Goal: Task Accomplishment & Management: Complete application form

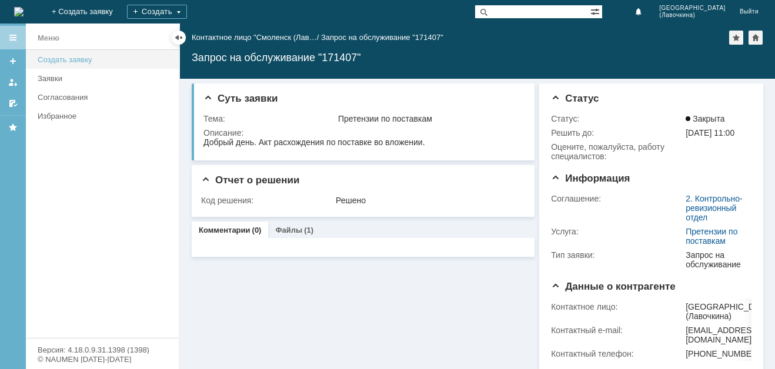
click at [77, 58] on div "Создать заявку" at bounding box center [105, 59] width 134 height 9
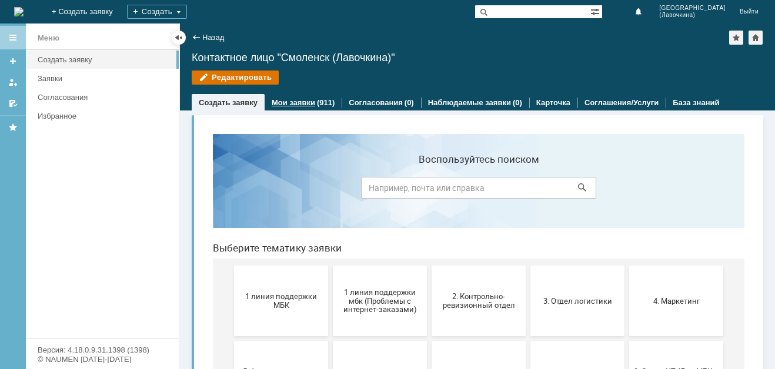
click at [312, 104] on div "Мои заявки (911)" at bounding box center [303, 103] width 63 height 8
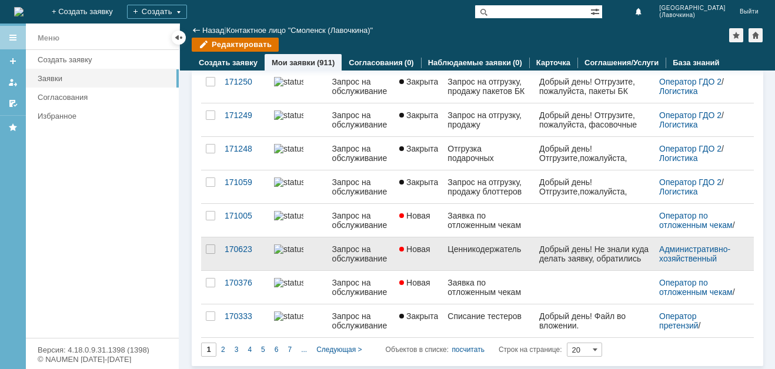
scroll to position [474, 0]
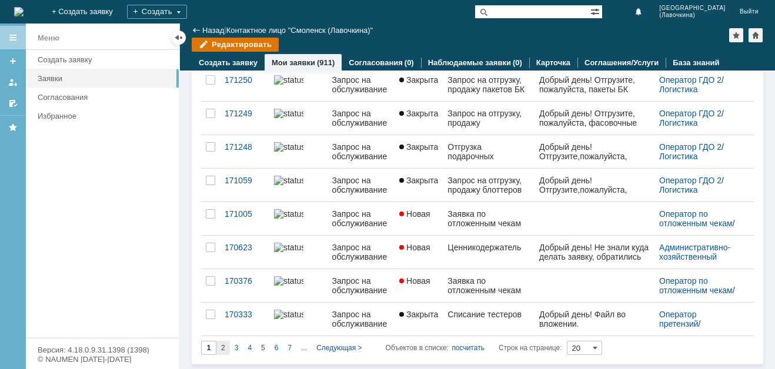
click at [219, 348] on div "2" at bounding box center [223, 348] width 14 height 14
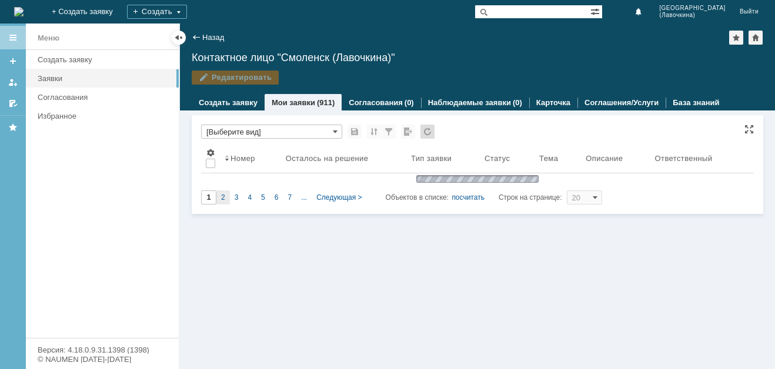
scroll to position [0, 0]
type input "2"
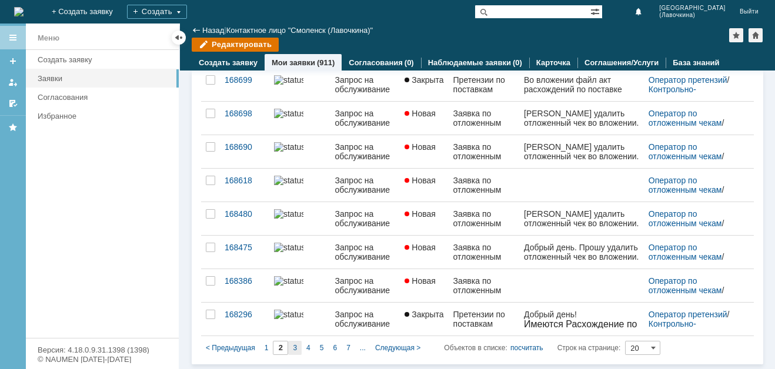
click at [293, 350] on span "3" at bounding box center [295, 348] width 4 height 8
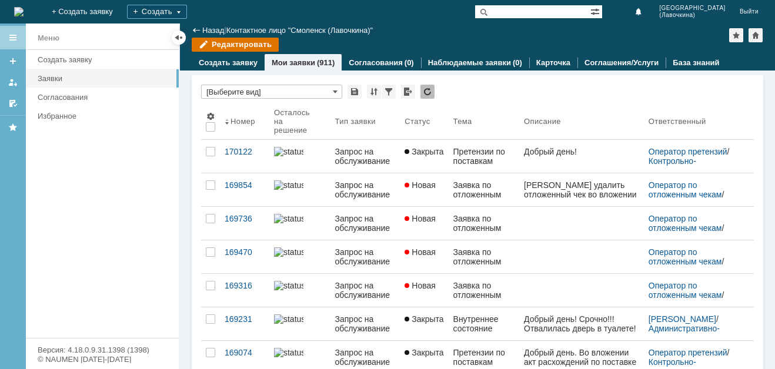
type input "3"
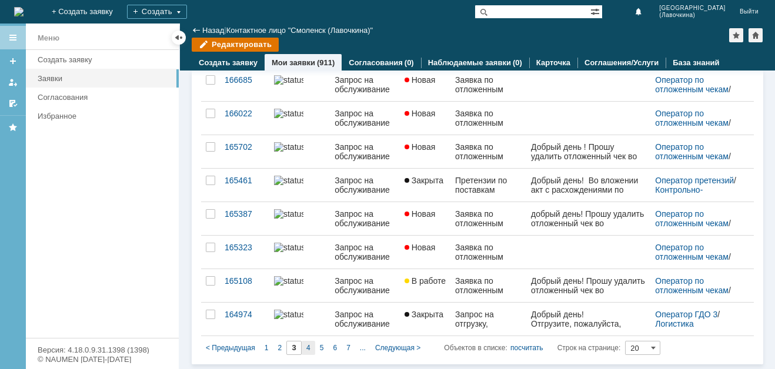
click at [309, 349] on span "4" at bounding box center [308, 348] width 4 height 8
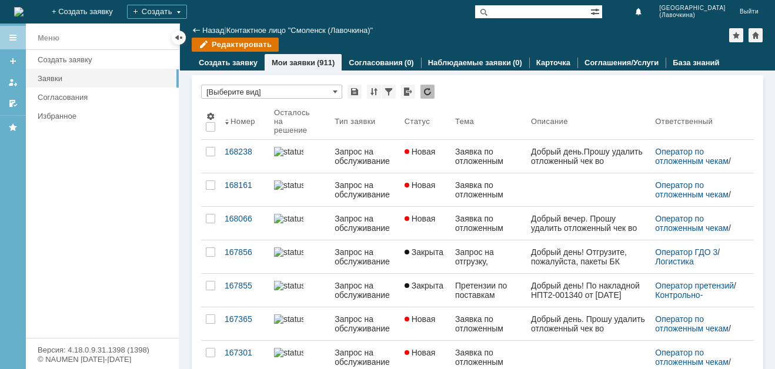
type input "4"
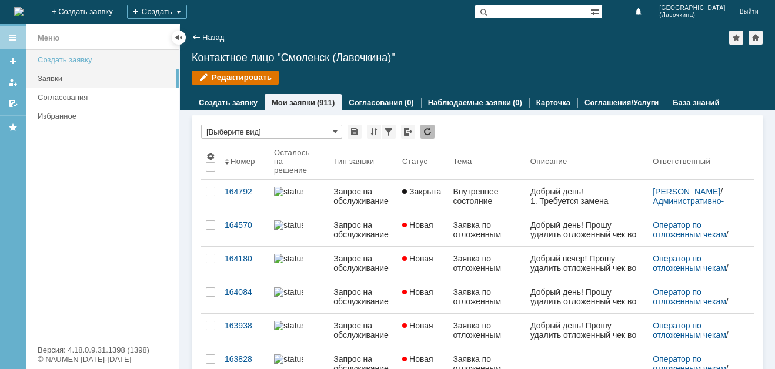
click at [95, 61] on div "Создать заявку" at bounding box center [105, 59] width 134 height 9
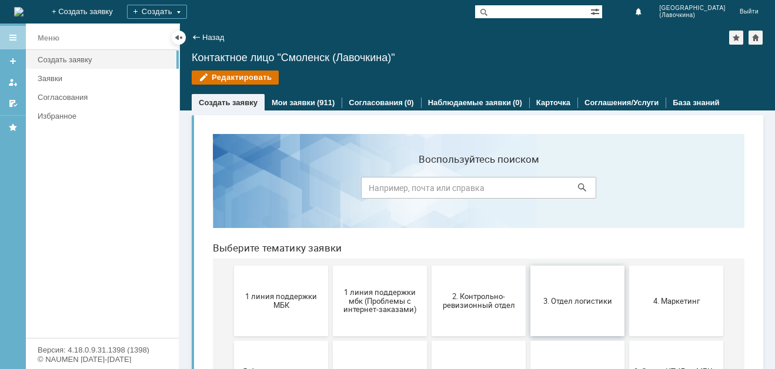
click at [564, 310] on button "3. Отдел логистики" at bounding box center [577, 301] width 94 height 71
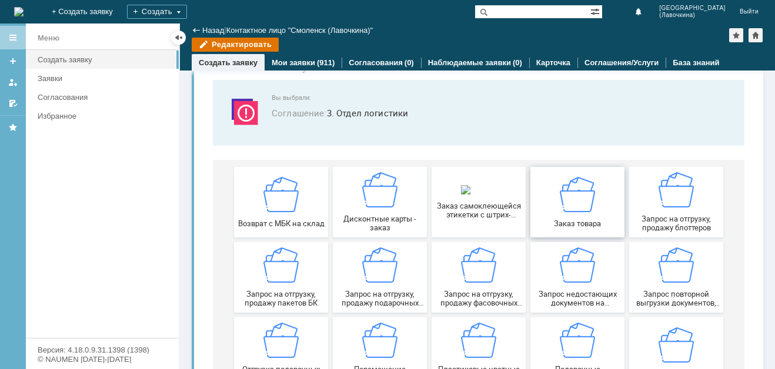
scroll to position [118, 0]
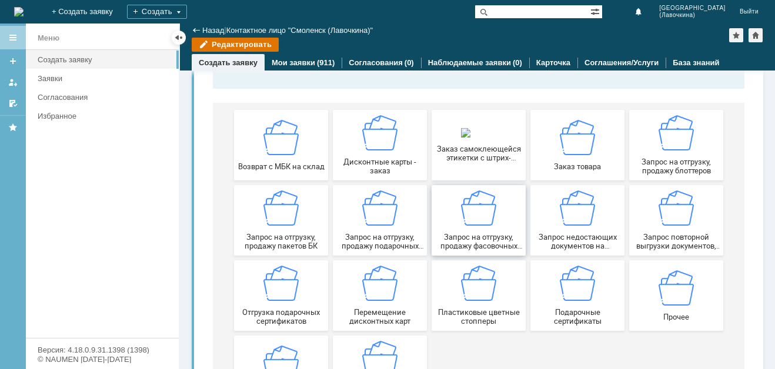
click at [475, 219] on img at bounding box center [478, 207] width 35 height 35
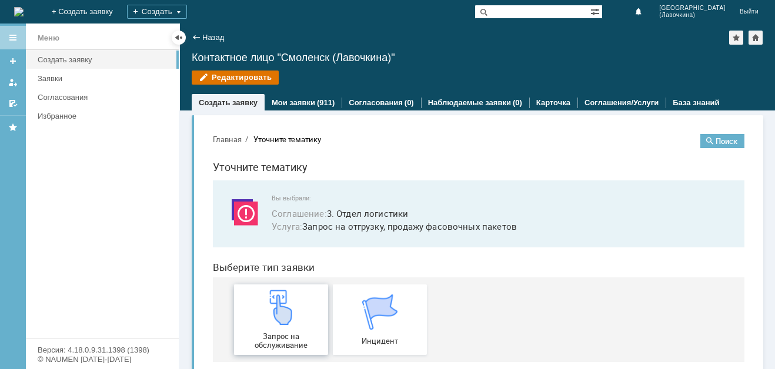
click at [261, 330] on div "Запрос на обслуживание" at bounding box center [280, 320] width 87 height 60
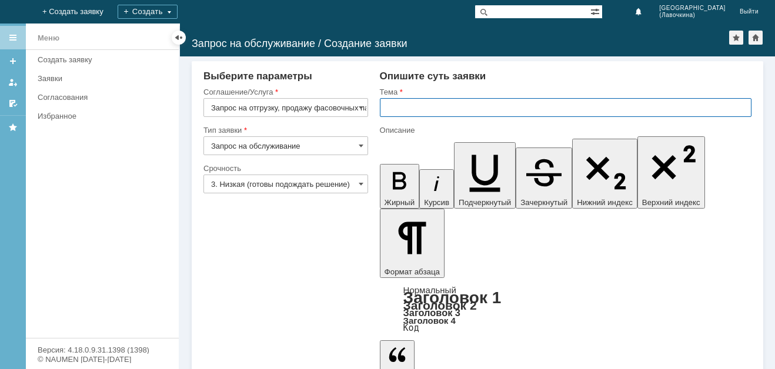
paste input "Запрос на отгрузку, продажу фасовочных пакетов"
type input "Запрос на отгрузку, продажу фасовочных пакетов"
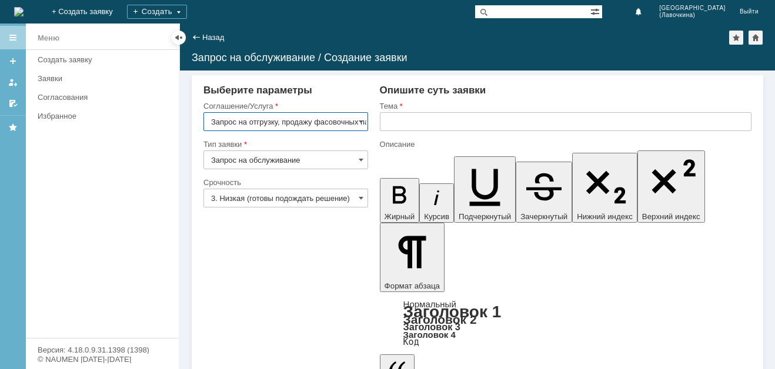
scroll to position [0, 25]
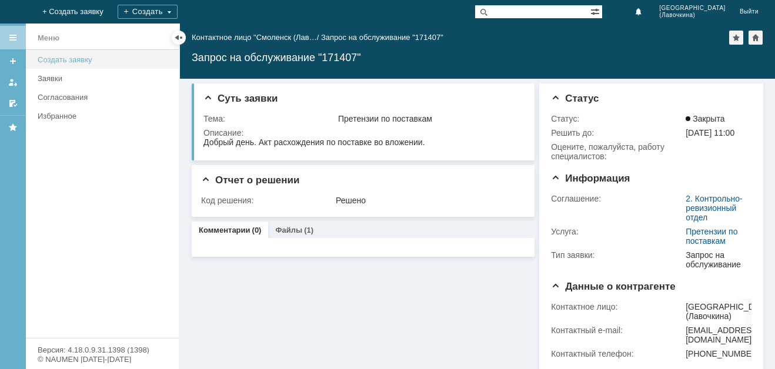
click at [83, 62] on div "Создать заявку" at bounding box center [105, 59] width 134 height 9
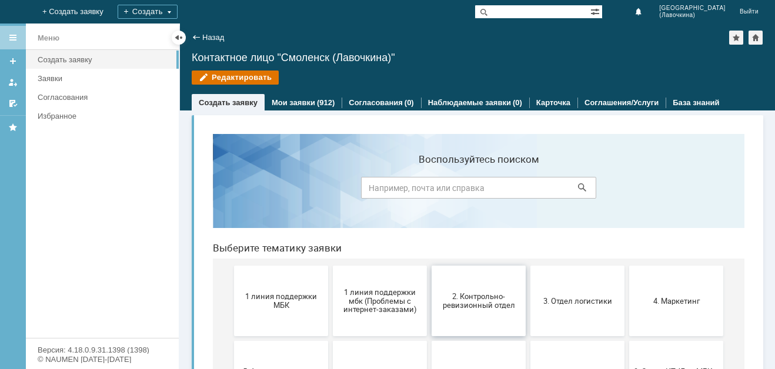
click at [462, 299] on span "2. Контрольно-ревизионный отдел" at bounding box center [478, 301] width 87 height 18
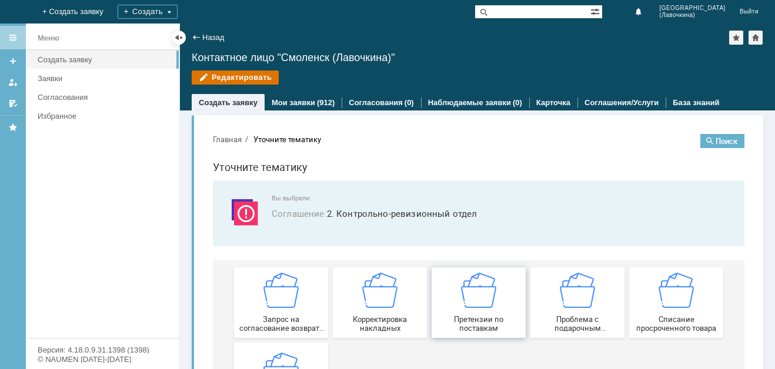
click at [475, 302] on img at bounding box center [478, 290] width 35 height 35
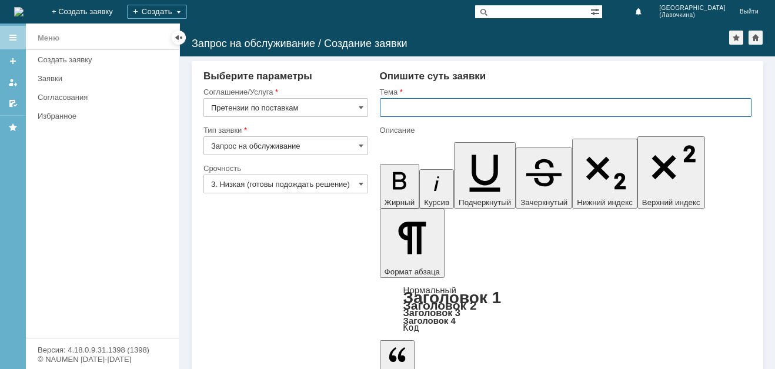
paste input "Претензии по поставкам"
type input "Претензии по поставкам"
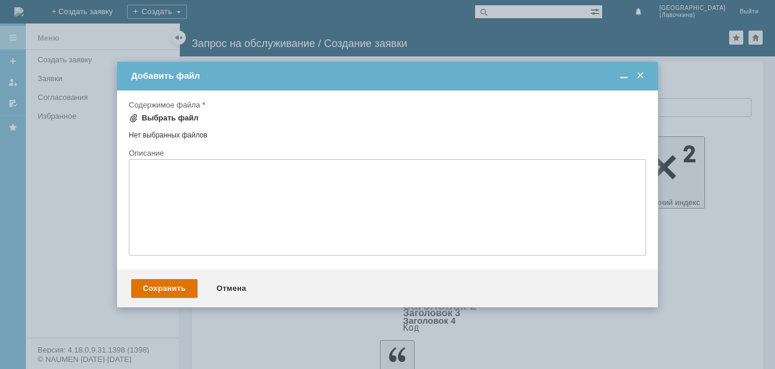
click at [186, 118] on div "Выбрать файл" at bounding box center [170, 117] width 57 height 9
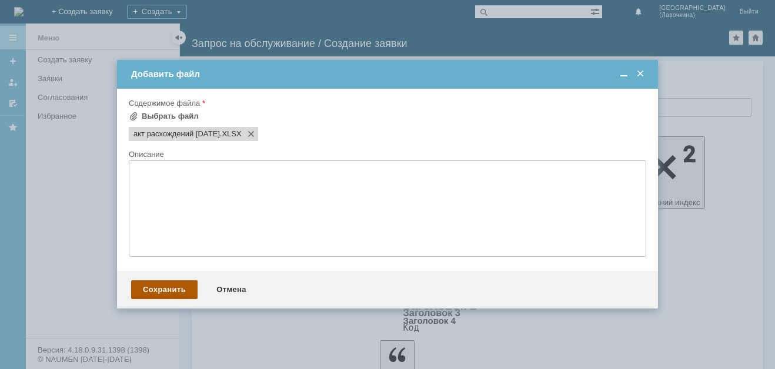
click at [186, 287] on div "Сохранить" at bounding box center [164, 289] width 66 height 19
